Goal: Task Accomplishment & Management: Manage account settings

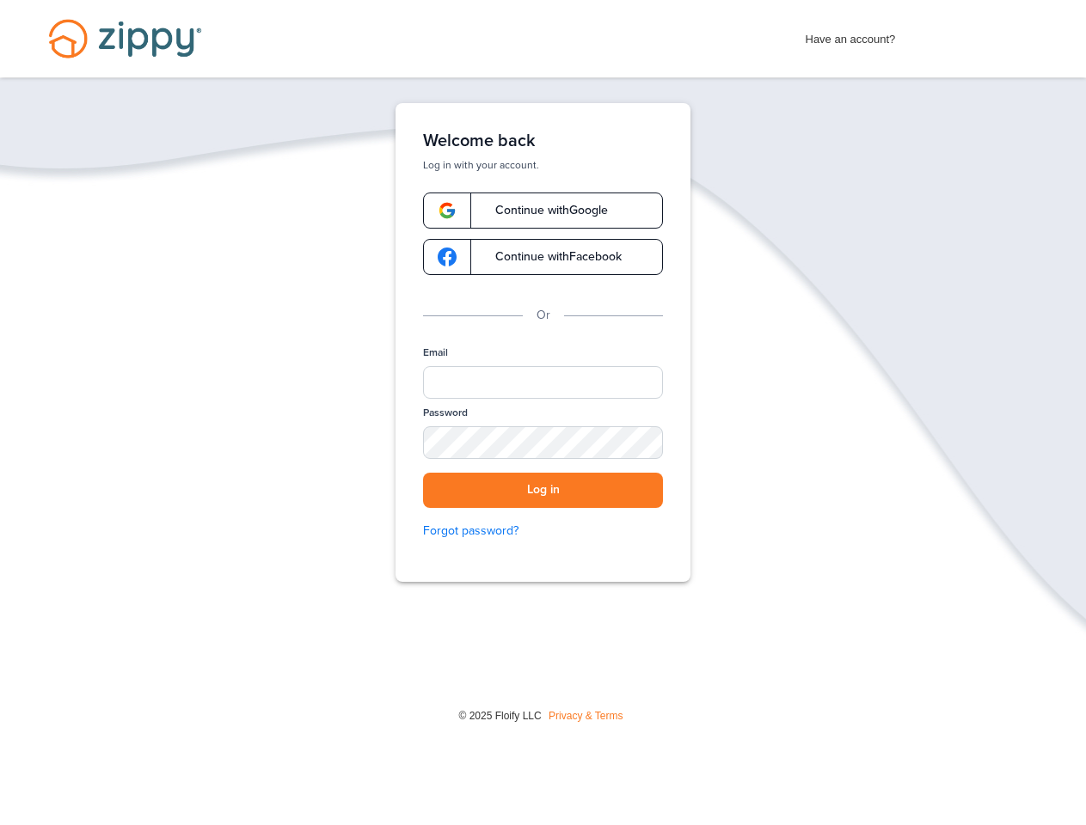
click at [543, 342] on div "Welcome back Log in with your account. Continue with Google Continue with Faceb…" at bounding box center [542, 342] width 295 height 479
click at [542, 382] on input "Email" at bounding box center [543, 382] width 240 height 33
click at [542, 490] on button "Log in" at bounding box center [543, 490] width 240 height 35
click at [1059, 803] on img at bounding box center [1059, 803] width 44 height 36
